Goal: Task Accomplishment & Management: Manage account settings

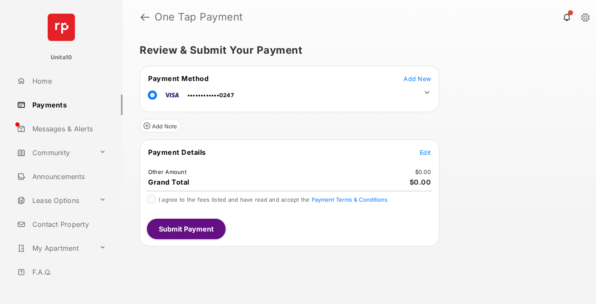
click at [425, 152] on span "Edit" at bounding box center [425, 152] width 11 height 7
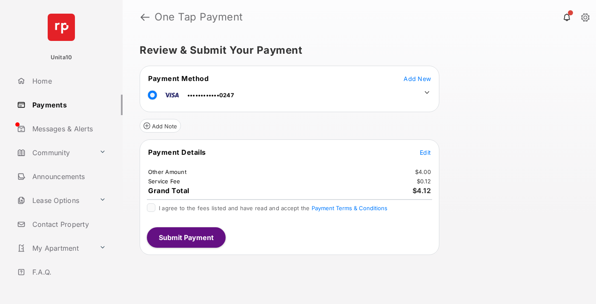
click at [427, 92] on icon at bounding box center [427, 93] width 8 height 8
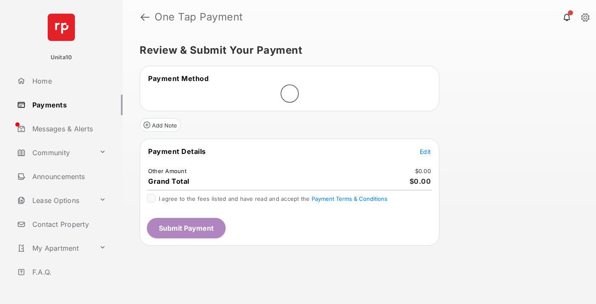
click at [425, 151] on span "Edit" at bounding box center [425, 151] width 11 height 7
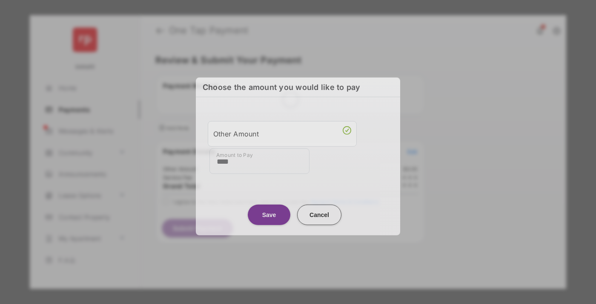
type input "****"
click at [269, 213] on button "Save" at bounding box center [269, 214] width 43 height 20
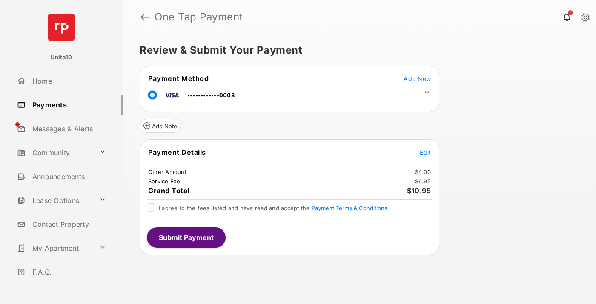
click at [427, 92] on icon at bounding box center [427, 93] width 8 height 8
